Goal: Find specific page/section: Find specific page/section

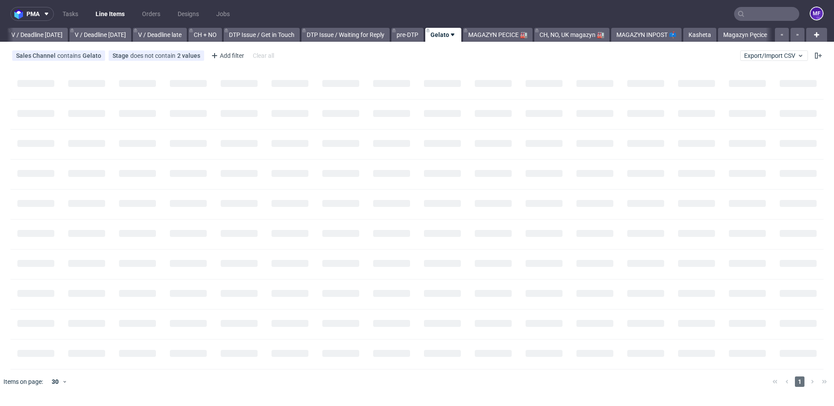
scroll to position [0, 1090]
click at [645, 34] on link "MAGAZYN INPOST 📫" at bounding box center [646, 35] width 70 height 14
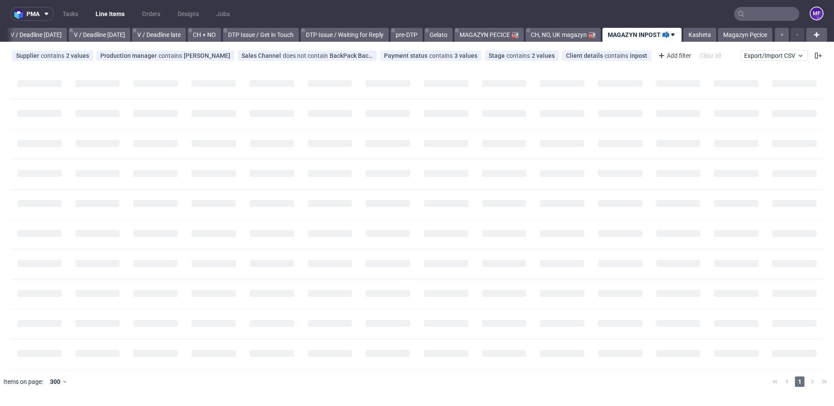
scroll to position [0, 1090]
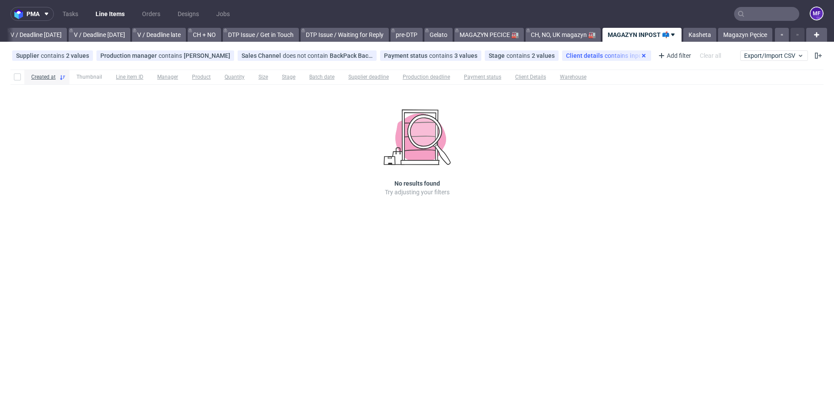
click at [640, 57] on icon at bounding box center [643, 55] width 7 height 7
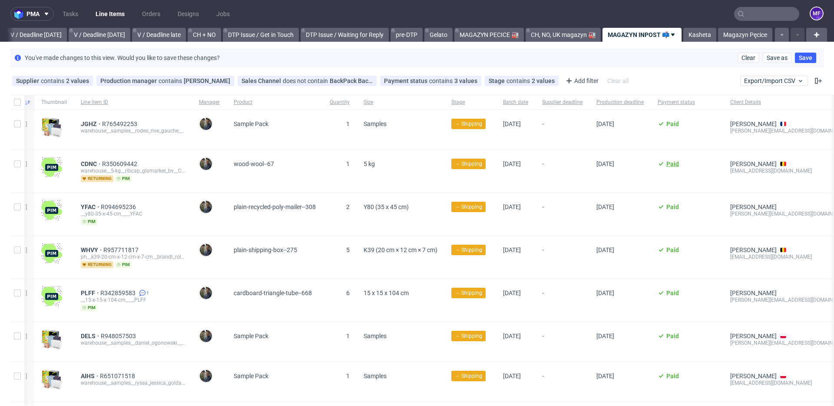
scroll to position [0, 0]
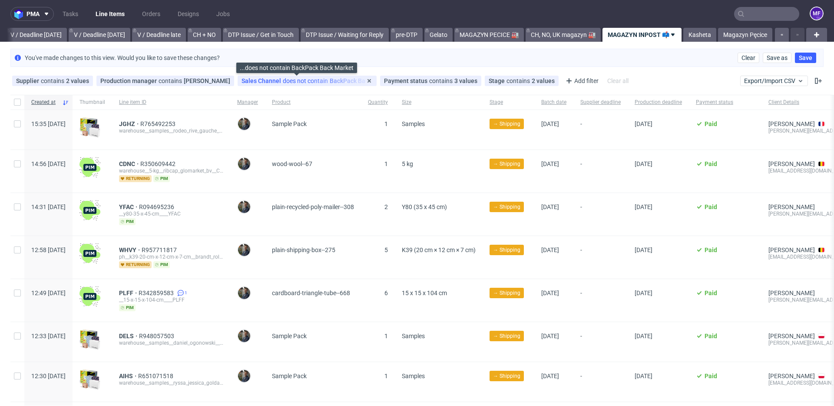
click at [310, 79] on div "Sales Channel does not contain BackPack Back Market" at bounding box center [306, 80] width 131 height 7
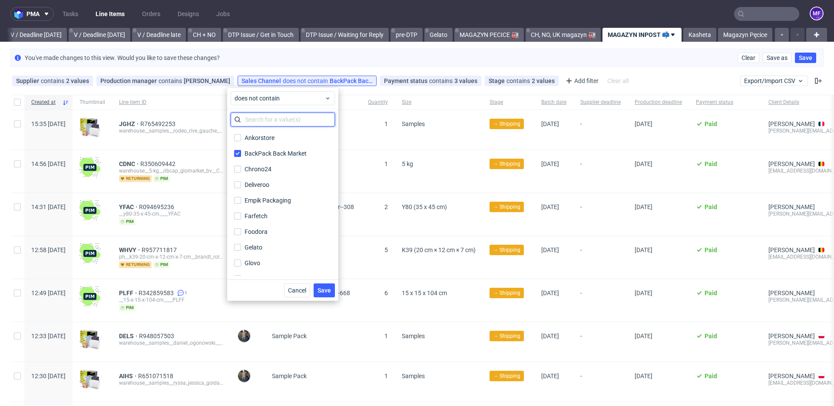
click at [275, 116] on input "text" at bounding box center [283, 119] width 104 height 14
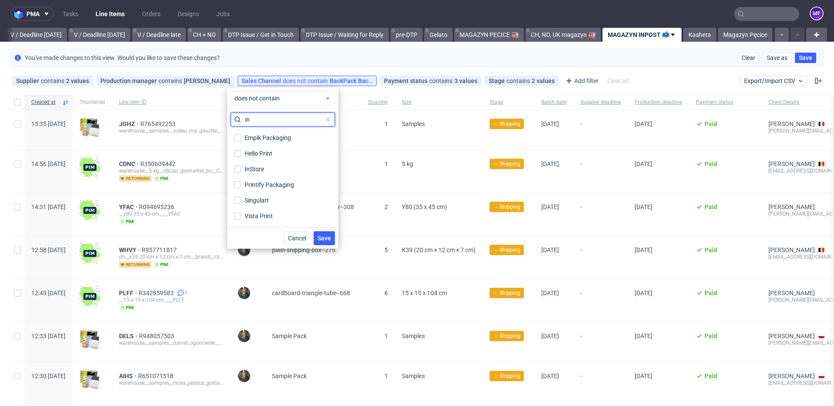
type input "i"
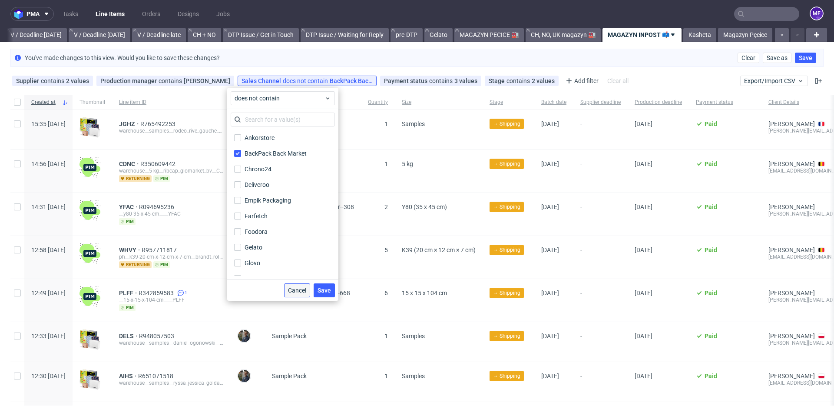
click at [294, 287] on span "Cancel" at bounding box center [297, 290] width 18 height 6
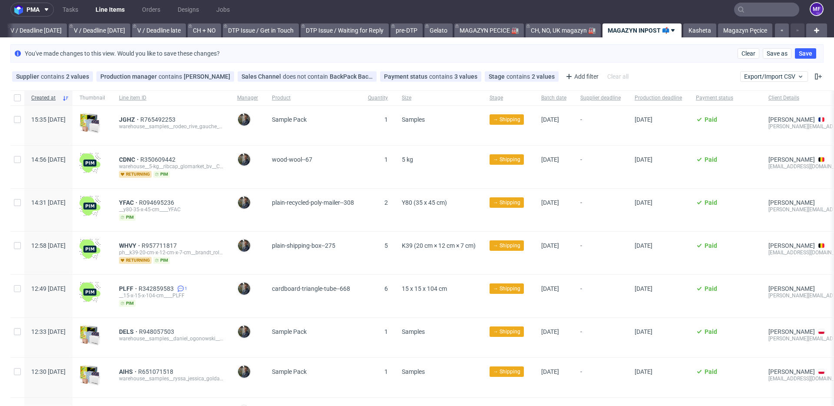
scroll to position [6, 0]
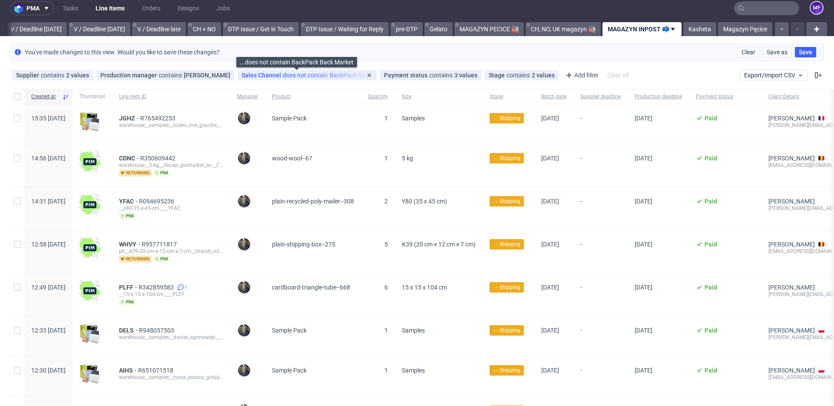
click at [283, 76] on span "does not contain" at bounding box center [306, 75] width 47 height 7
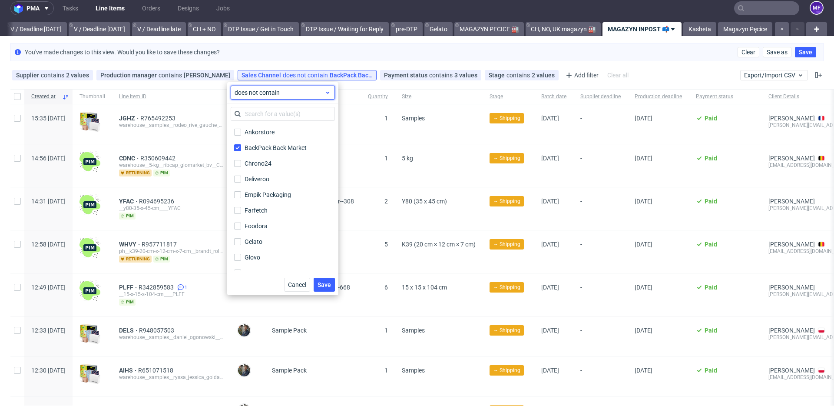
click at [265, 98] on div "does not contain" at bounding box center [283, 93] width 104 height 14
click at [263, 108] on span "contains" at bounding box center [260, 112] width 24 height 9
click at [328, 283] on span "Save" at bounding box center [323, 284] width 13 height 6
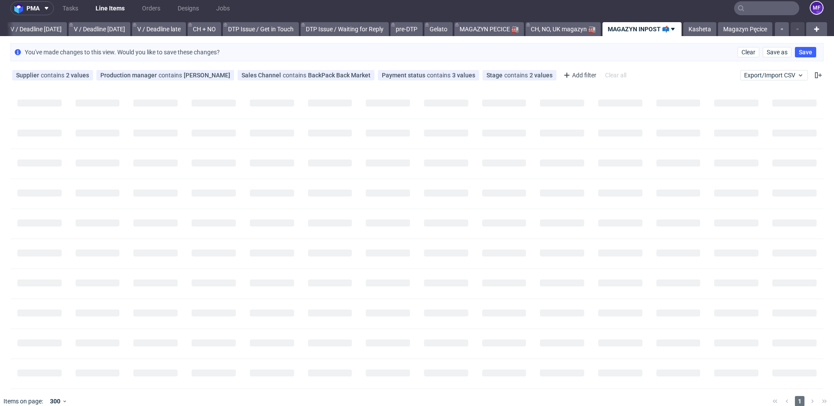
scroll to position [0, 0]
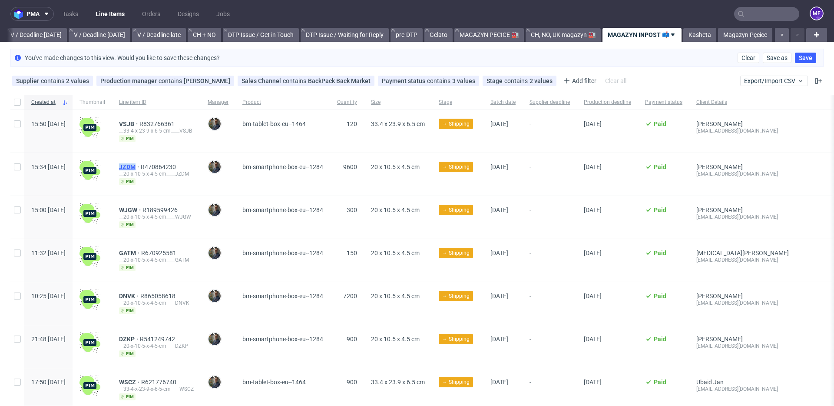
drag, startPoint x: 140, startPoint y: 168, endPoint x: 161, endPoint y: 167, distance: 20.4
click at [161, 167] on div "JZDM R470864230 __20-x-10-5-x-4-5-cm____JZDM pim" at bounding box center [156, 174] width 89 height 43
copy span "JZDM"
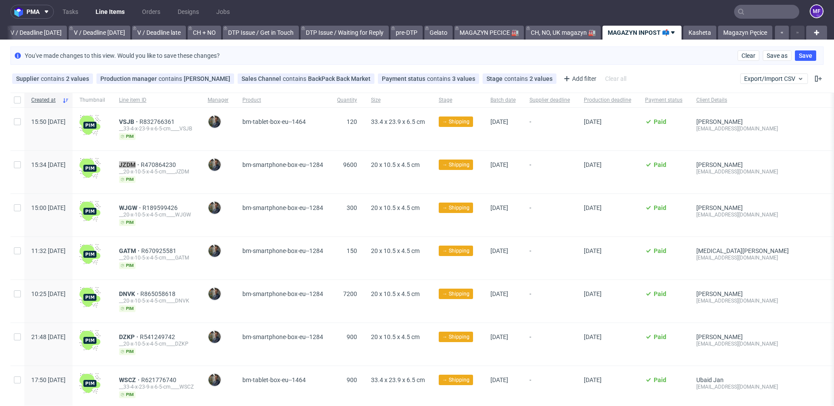
scroll to position [3, 0]
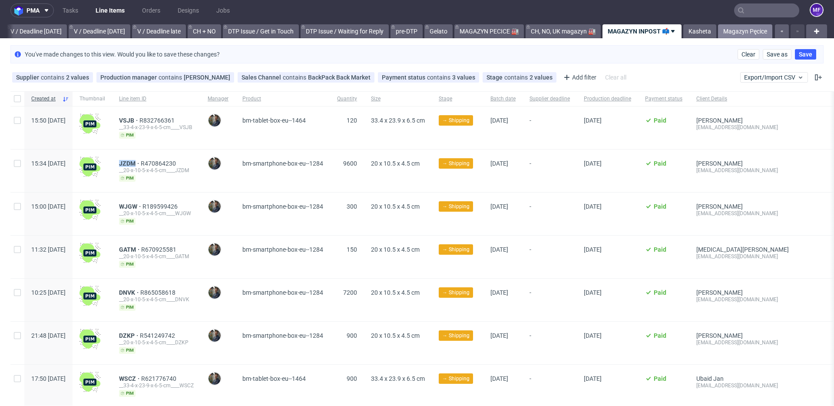
click at [738, 33] on link "Magazyn Pęcice" at bounding box center [745, 31] width 54 height 14
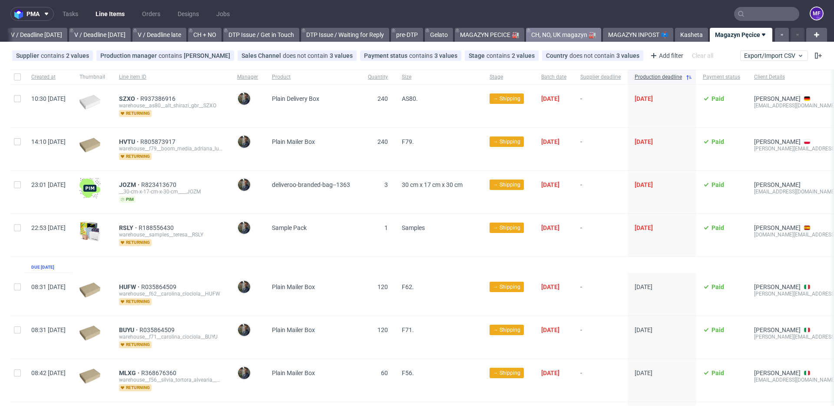
click at [568, 36] on link "CH, NO, UK magazyn 🏭" at bounding box center [563, 35] width 75 height 14
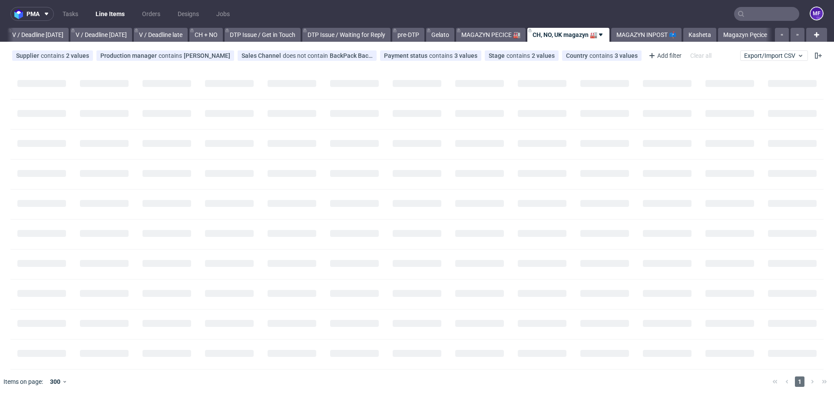
scroll to position [0, 1090]
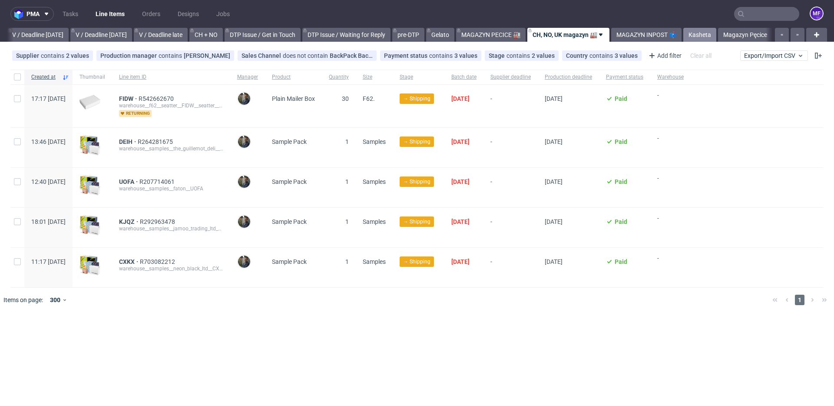
click at [695, 34] on link "Kasheta" at bounding box center [699, 35] width 33 height 14
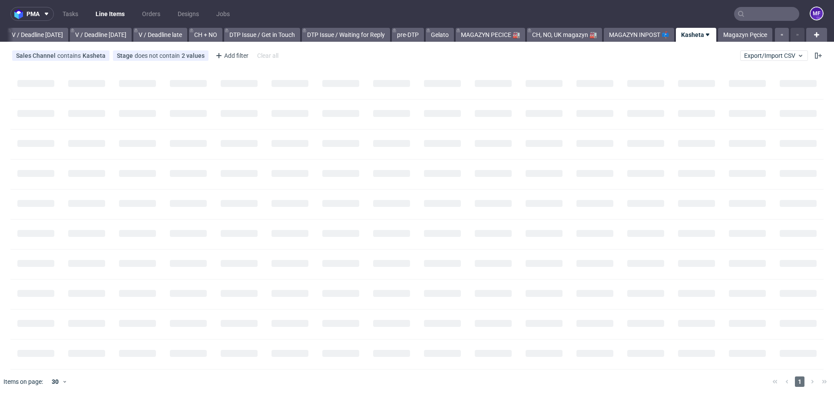
scroll to position [0, 1090]
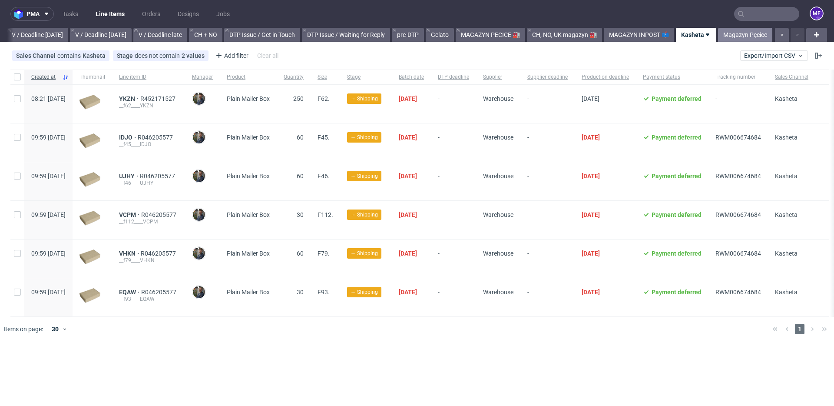
click at [743, 34] on link "Magazyn Pęcice" at bounding box center [745, 35] width 54 height 14
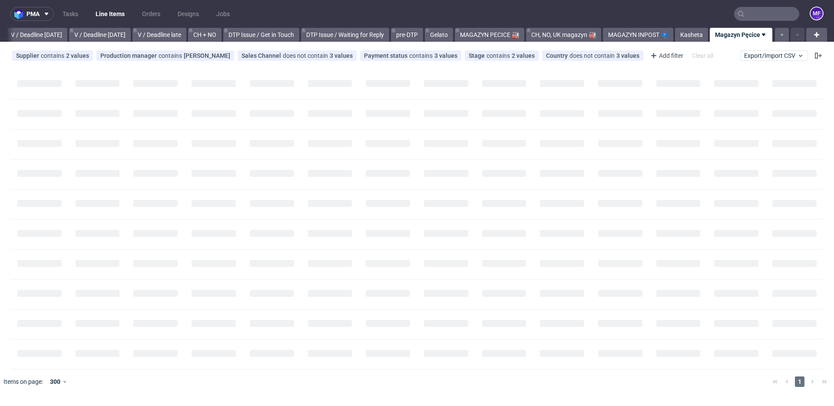
scroll to position [0, 1090]
